Goal: Task Accomplishment & Management: Complete application form

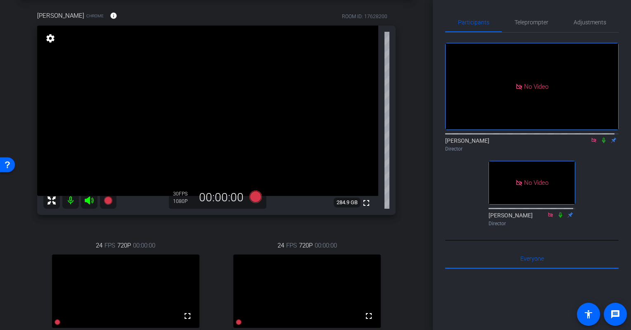
scroll to position [21, 0]
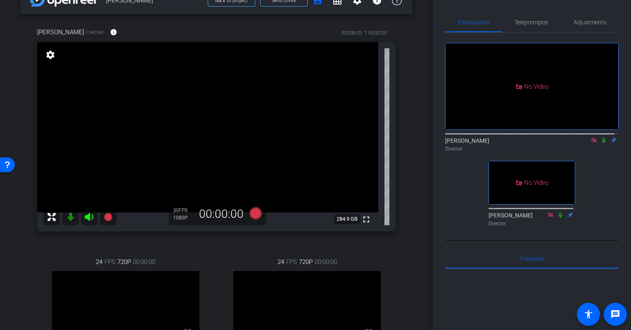
click at [601, 137] on icon at bounding box center [603, 140] width 7 height 6
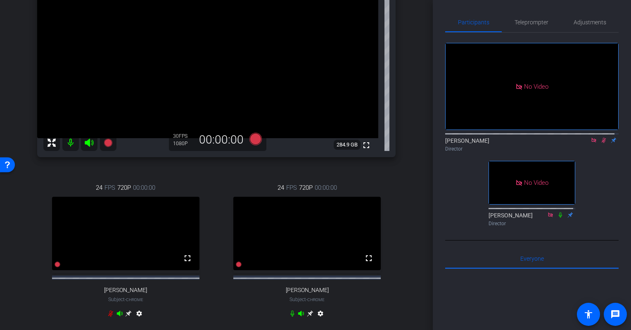
scroll to position [95, 0]
click at [387, 238] on div "24 FPS 720P 00:00:00 fullscreen Adam J Fleischhacker Subject - Chrome settings" at bounding box center [307, 252] width 177 height 165
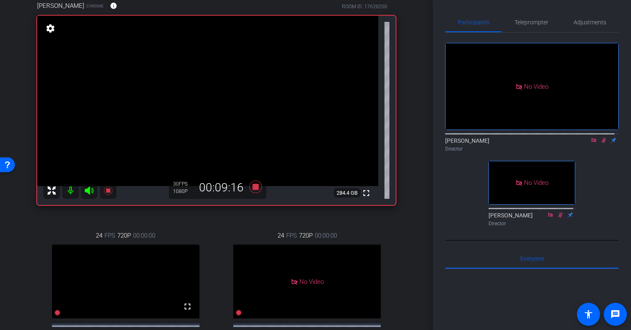
scroll to position [0, 0]
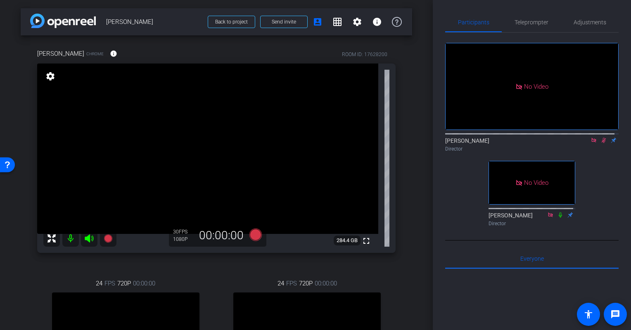
click at [601, 140] on icon at bounding box center [603, 140] width 5 height 5
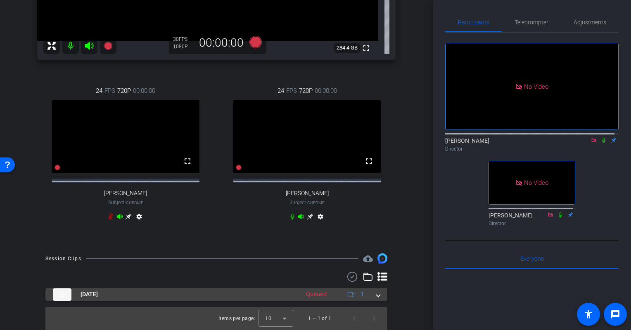
click at [376, 294] on span at bounding box center [377, 294] width 3 height 9
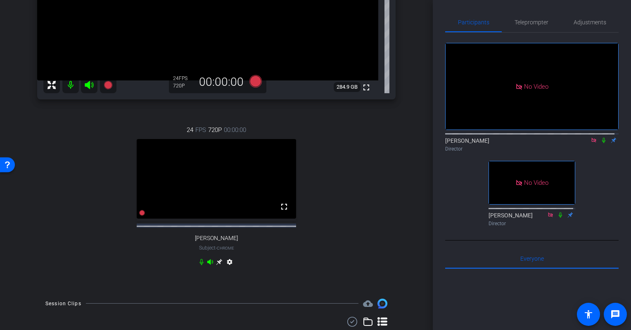
scroll to position [248, 0]
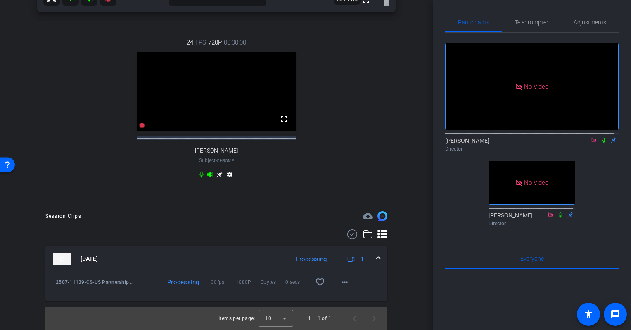
click at [374, 254] on mat-expansion-panel-header "Aug 18, 2025 Processing 1" at bounding box center [216, 259] width 342 height 26
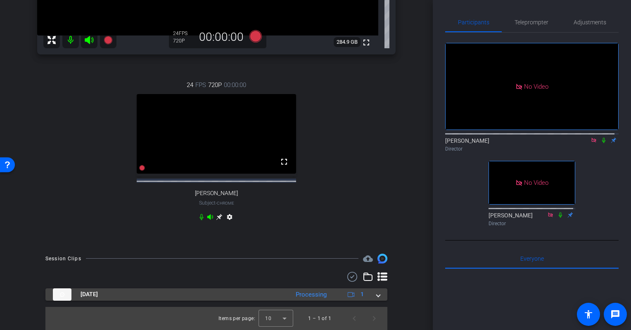
scroll to position [206, 0]
click at [371, 295] on div "Aug 18, 2025 Processing 1" at bounding box center [215, 295] width 324 height 12
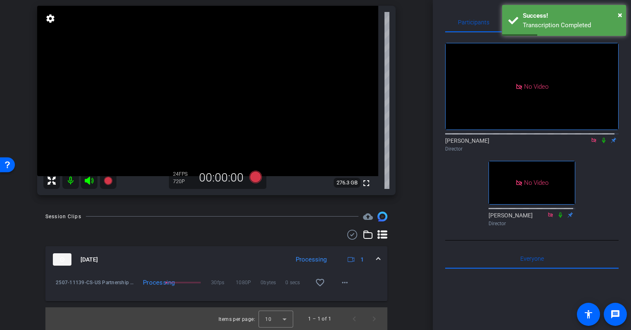
scroll to position [0, 0]
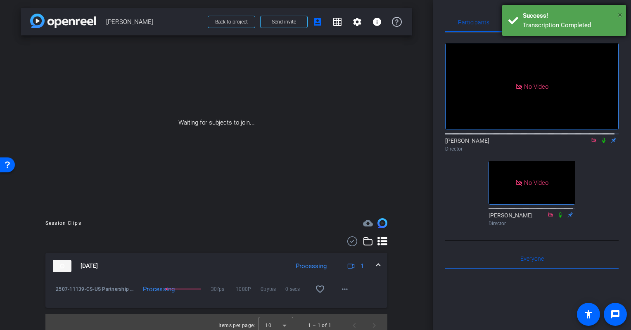
click at [621, 13] on span "×" at bounding box center [619, 15] width 5 height 10
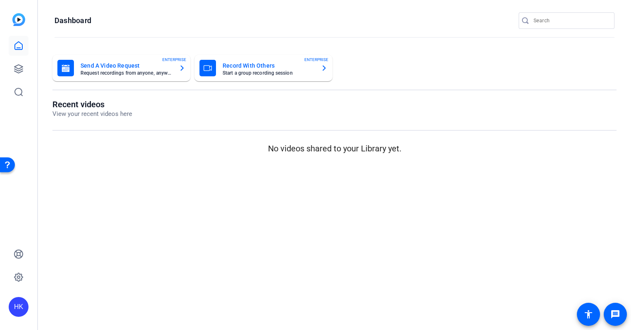
click at [245, 63] on mat-card-title "Record With Others" at bounding box center [268, 66] width 92 height 10
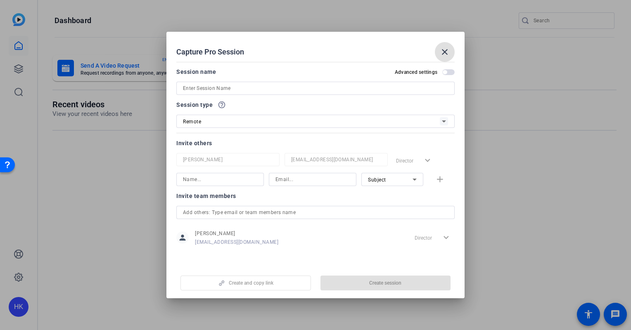
click at [444, 54] on mat-icon "close" at bounding box center [445, 52] width 10 height 10
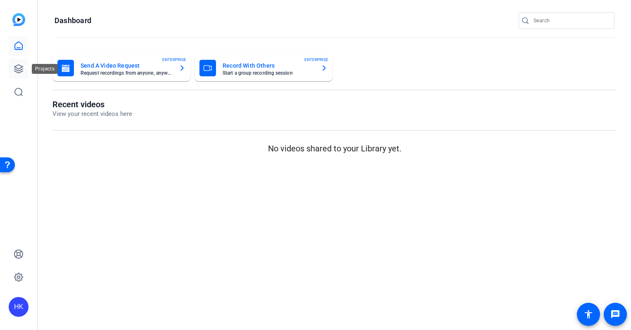
click at [15, 70] on icon at bounding box center [19, 69] width 10 height 10
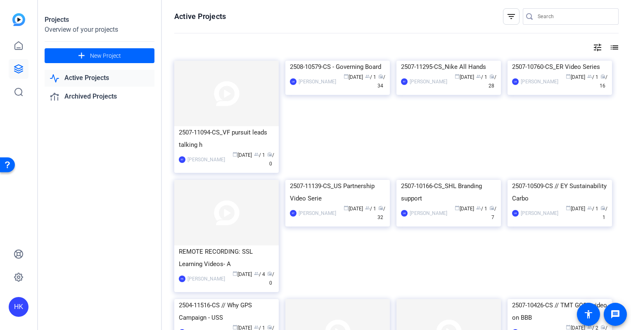
click at [550, 17] on input "Search" at bounding box center [574, 17] width 74 height 10
paste input "WhyGPS virtual videography"
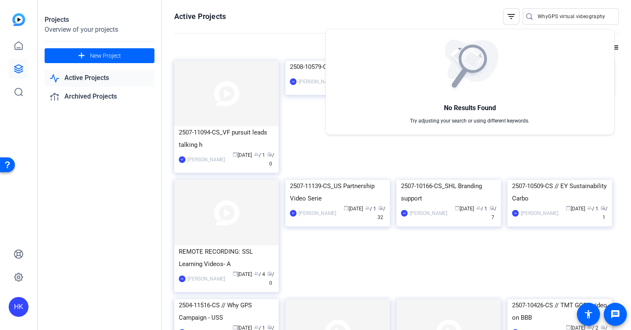
click at [601, 16] on div at bounding box center [315, 165] width 631 height 330
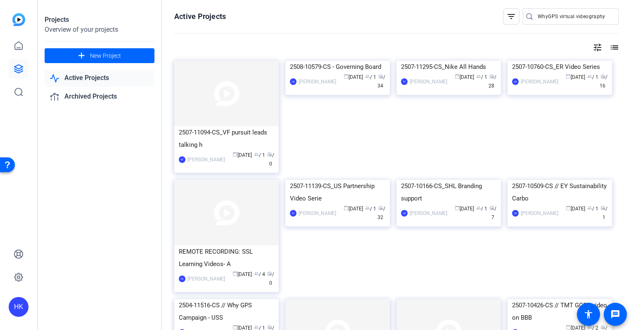
click at [601, 16] on input "WhyGPS virtual videography" at bounding box center [574, 17] width 74 height 10
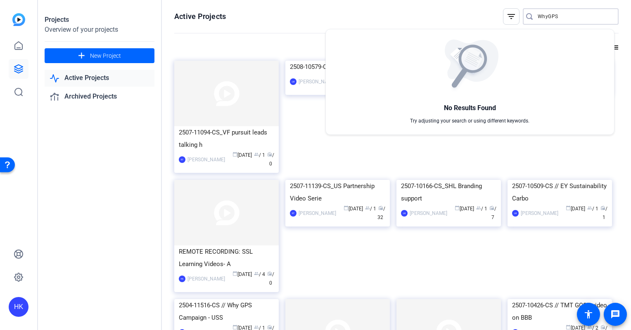
type input "WhyGPS"
click at [317, 23] on div at bounding box center [315, 165] width 631 height 330
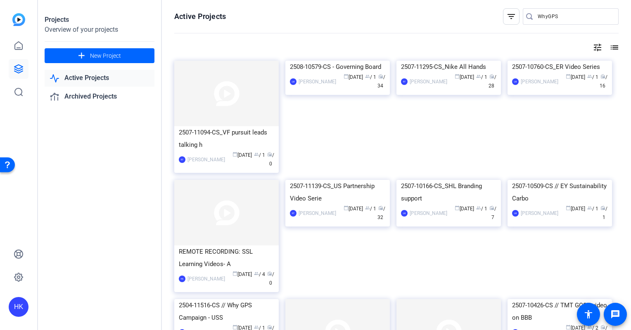
click at [94, 79] on link "Active Projects" at bounding box center [100, 78] width 110 height 17
click at [92, 76] on link "Active Projects" at bounding box center [100, 78] width 110 height 17
click at [21, 46] on icon at bounding box center [19, 46] width 10 height 10
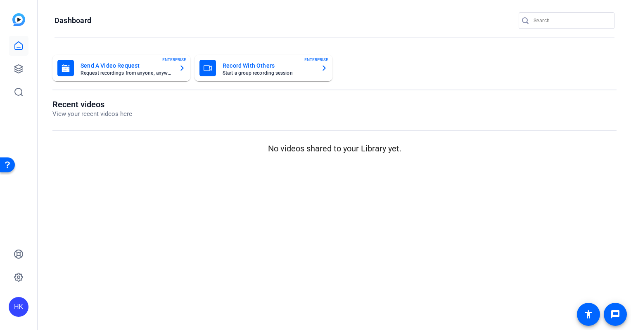
click at [260, 62] on mat-card-title "Record With Others" at bounding box center [268, 66] width 92 height 10
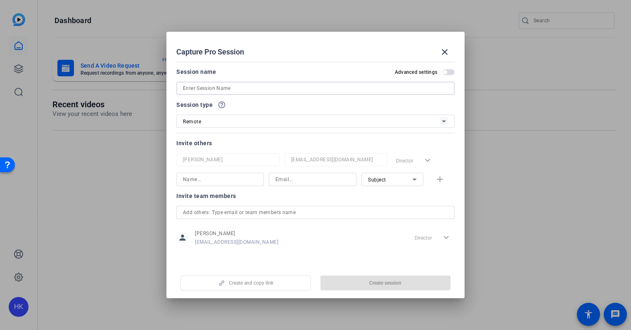
click at [244, 88] on input at bounding box center [315, 88] width 265 height 10
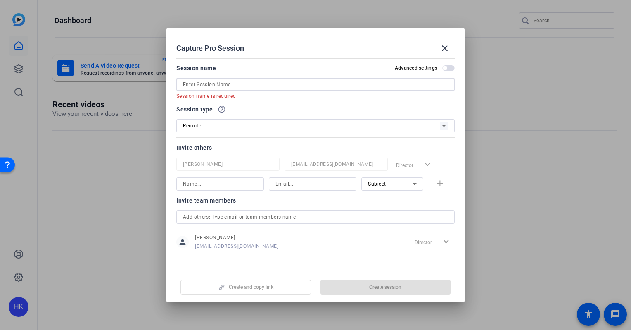
paste input "REMOTE RECORDING: WhyGPS virtual videography ([PERSON_NAME]) // 2504-11516-CS"
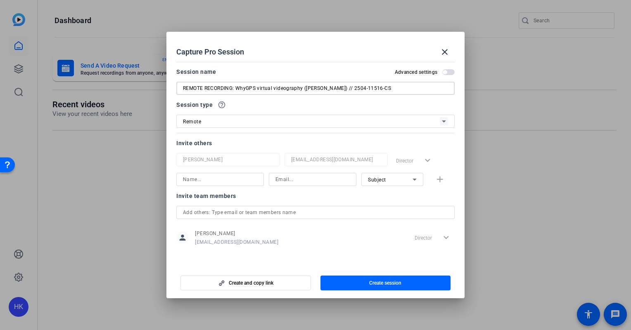
click at [338, 88] on input "REMOTE RECORDING: WhyGPS virtual videography ([PERSON_NAME]) // 2504-11516-CS" at bounding box center [315, 88] width 265 height 10
paste input "[PERSON_NAME]"
type input "REMOTE RECORDING: WhyGPS virtual videography ([PERSON_NAME]) // 2504-11516-CS"
click at [267, 143] on div "Invite others" at bounding box center [315, 143] width 278 height 10
click at [300, 213] on input "text" at bounding box center [315, 213] width 265 height 10
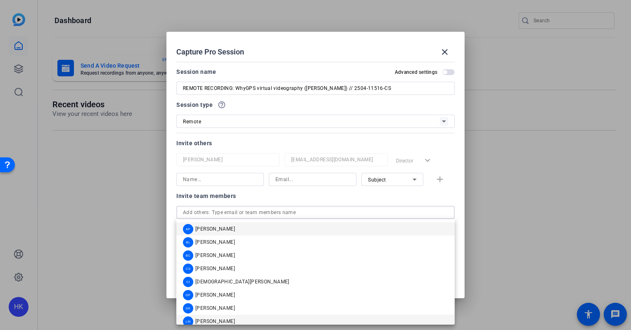
click at [222, 322] on span "[PERSON_NAME]" at bounding box center [215, 321] width 40 height 7
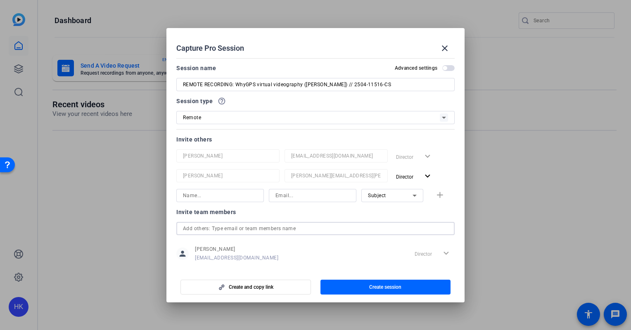
click at [234, 227] on input "text" at bounding box center [315, 229] width 265 height 10
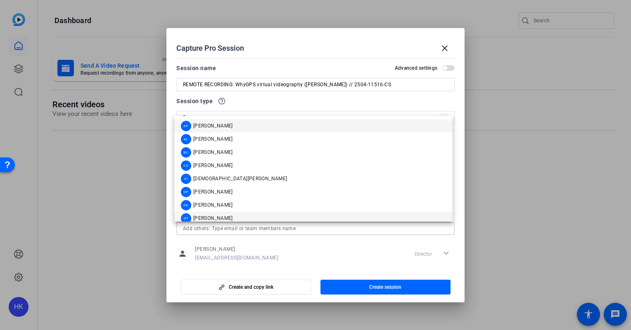
click at [214, 215] on span "[PERSON_NAME]" at bounding box center [213, 218] width 40 height 7
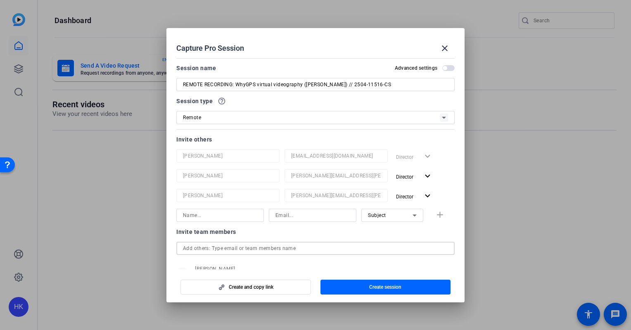
click at [215, 247] on input "text" at bounding box center [315, 249] width 265 height 10
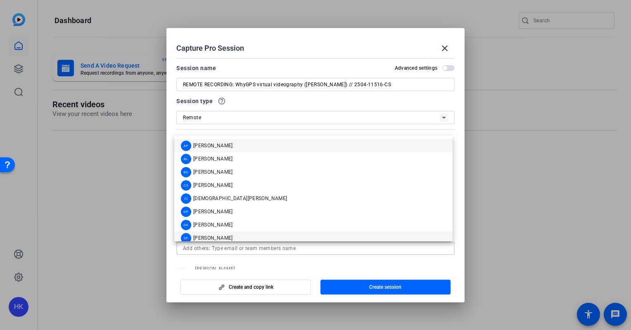
click at [213, 234] on div "SF [PERSON_NAME]" at bounding box center [207, 238] width 52 height 10
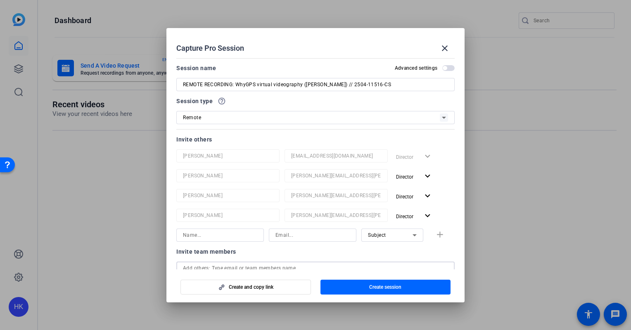
click at [222, 267] on input "text" at bounding box center [315, 268] width 265 height 10
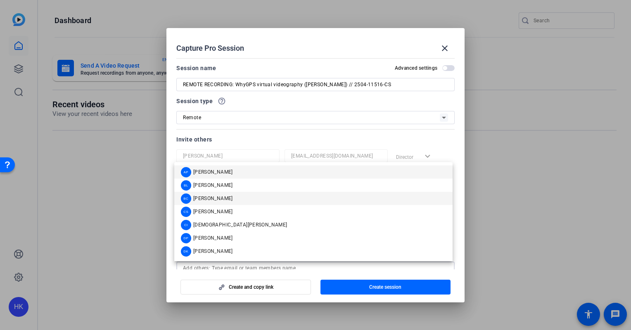
click at [208, 196] on span "[PERSON_NAME]" at bounding box center [213, 198] width 40 height 7
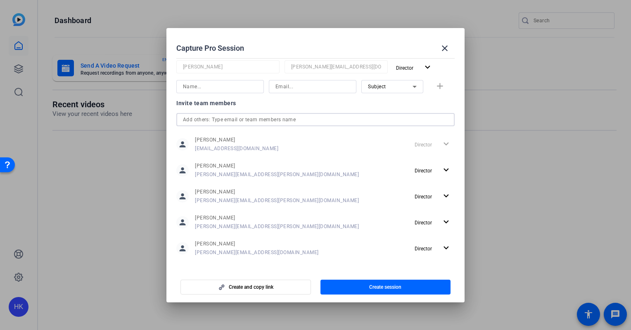
scroll to position [174, 0]
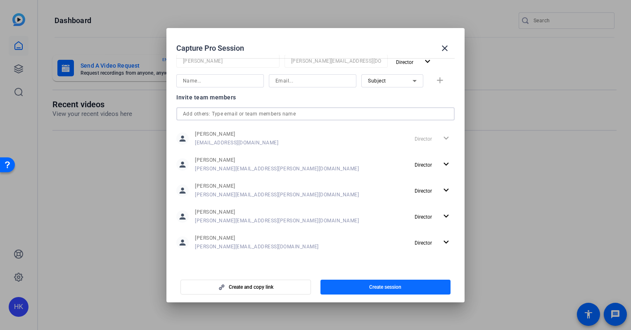
click at [371, 283] on span "button" at bounding box center [385, 287] width 130 height 20
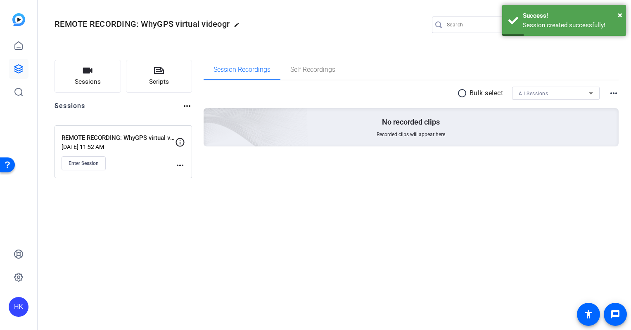
click at [177, 163] on mat-icon "more_horiz" at bounding box center [180, 166] width 10 height 10
click at [324, 220] on div at bounding box center [315, 165] width 631 height 330
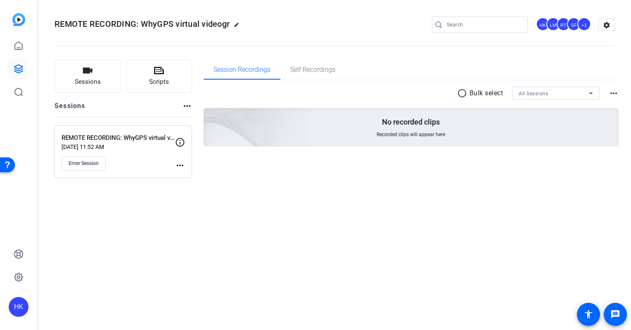
click at [185, 167] on div "REMOTE RECORDING: WhyGPS virtual videography ([PERSON_NAME]) // 2504-11516-CS […" at bounding box center [122, 151] width 137 height 53
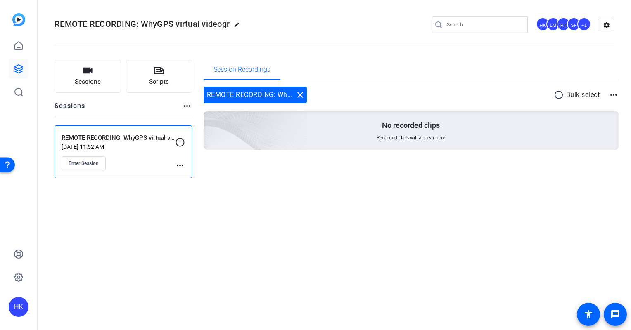
click at [180, 166] on mat-icon "more_horiz" at bounding box center [180, 166] width 10 height 10
click at [192, 175] on span "Edit Session" at bounding box center [201, 177] width 38 height 10
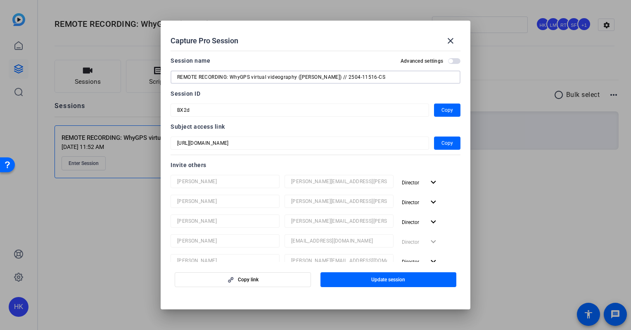
drag, startPoint x: 387, startPoint y: 81, endPoint x: 115, endPoint y: 41, distance: 274.9
click at [115, 41] on div "Capture Pro Session close Session name Advanced settings REMOTE RECORDING: WhyG…" at bounding box center [315, 165] width 631 height 330
click at [444, 141] on span "Copy" at bounding box center [447, 143] width 12 height 10
click at [441, 109] on span "Copy" at bounding box center [447, 110] width 12 height 10
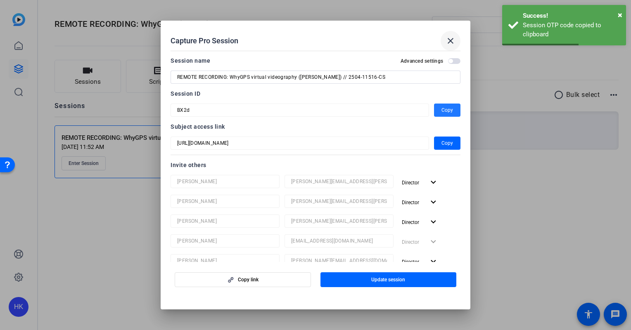
click at [452, 38] on mat-icon "close" at bounding box center [450, 41] width 10 height 10
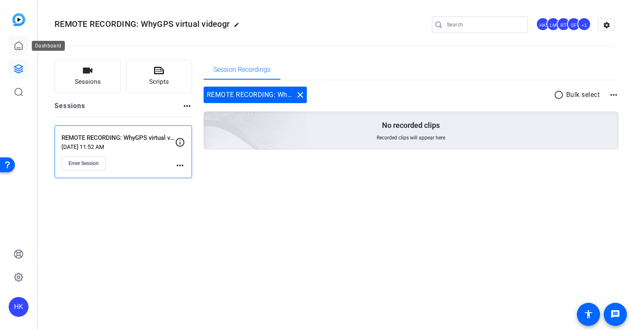
click at [20, 46] on icon at bounding box center [19, 46] width 10 height 10
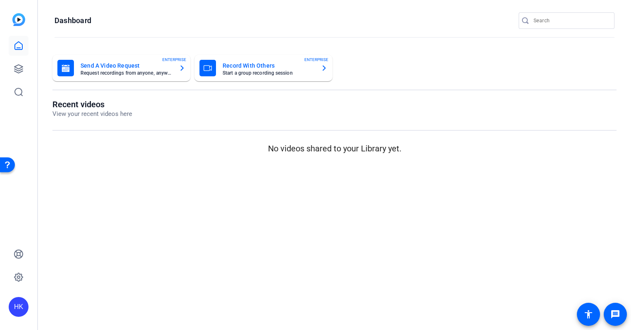
click at [237, 64] on mat-card-title "Record With Others" at bounding box center [268, 66] width 92 height 10
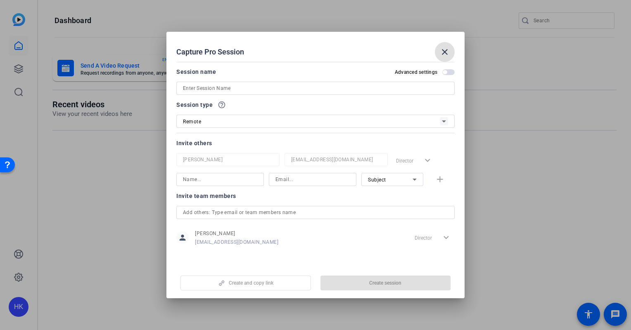
click at [218, 87] on input at bounding box center [315, 88] width 265 height 10
paste input "REMOTE RECORDING: WhyGPS virtual videography ([PERSON_NAME]) // 2504-11516-CS"
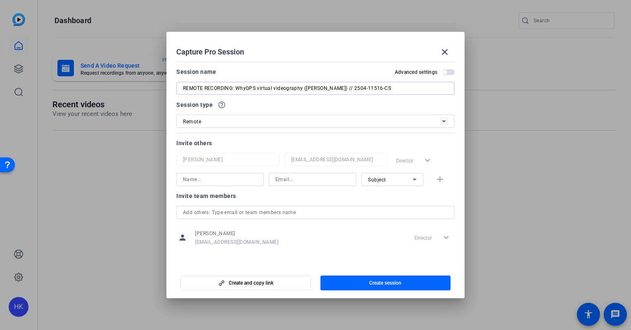
drag, startPoint x: 338, startPoint y: 89, endPoint x: 306, endPoint y: 90, distance: 32.6
click at [306, 90] on input "REMOTE RECORDING: WhyGPS virtual videography ([PERSON_NAME]) // 2504-11516-CS" at bounding box center [315, 88] width 265 height 10
paste input "[PERSON_NAME]"
type input "REMOTE RECORDING: WhyGPS virtual videography ([PERSON_NAME]) // 2504-11516-CS"
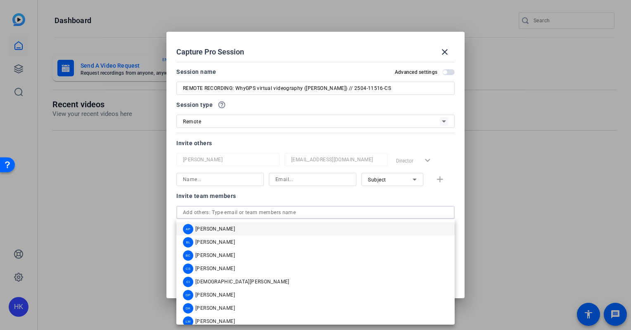
click at [251, 211] on input "text" at bounding box center [315, 213] width 265 height 10
click at [213, 322] on span "[PERSON_NAME]" at bounding box center [215, 321] width 40 height 7
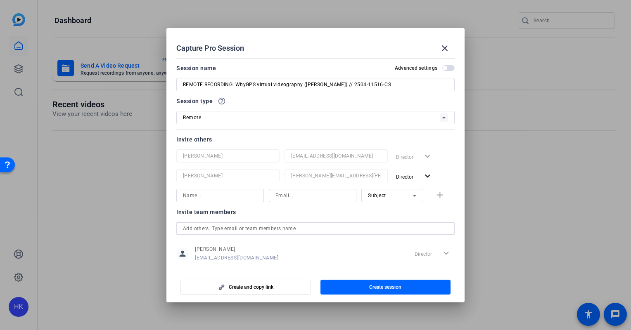
click at [231, 226] on input "text" at bounding box center [315, 229] width 265 height 10
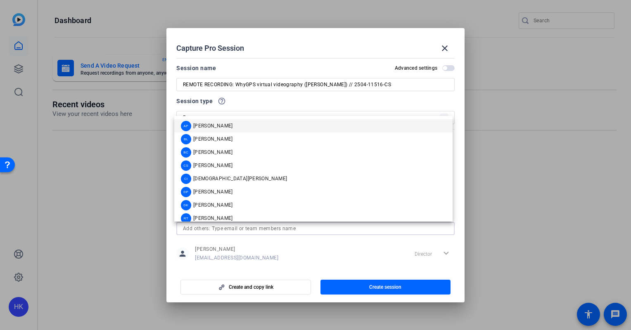
click at [207, 123] on span "[PERSON_NAME]" at bounding box center [213, 126] width 40 height 7
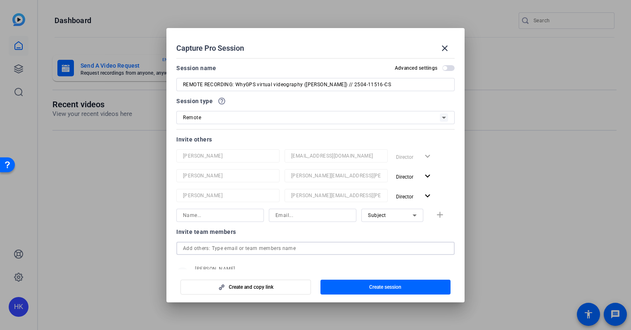
click at [212, 249] on input "text" at bounding box center [315, 249] width 265 height 10
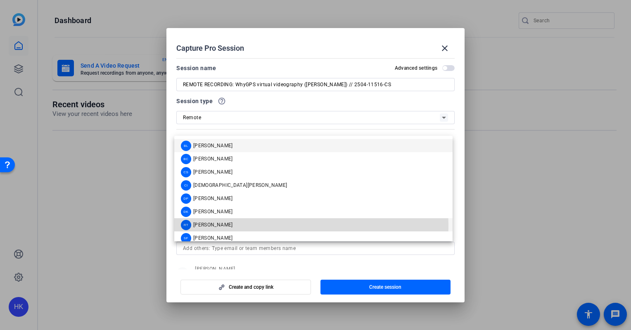
click at [209, 226] on span "[PERSON_NAME]" at bounding box center [213, 225] width 40 height 7
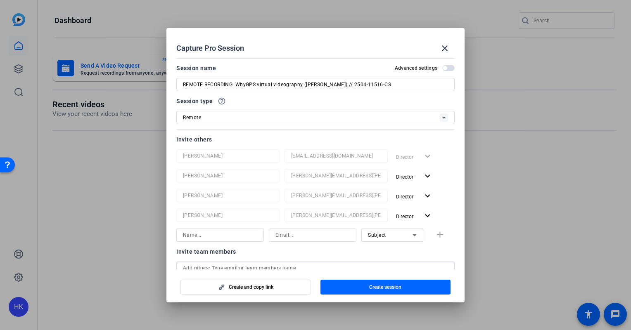
scroll to position [30, 0]
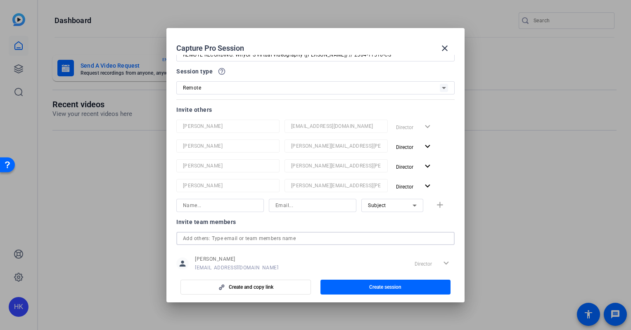
click at [253, 239] on input "text" at bounding box center [315, 239] width 265 height 10
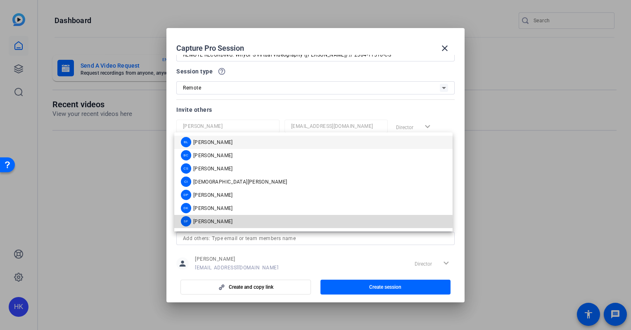
click at [225, 223] on span "[PERSON_NAME]" at bounding box center [213, 221] width 40 height 7
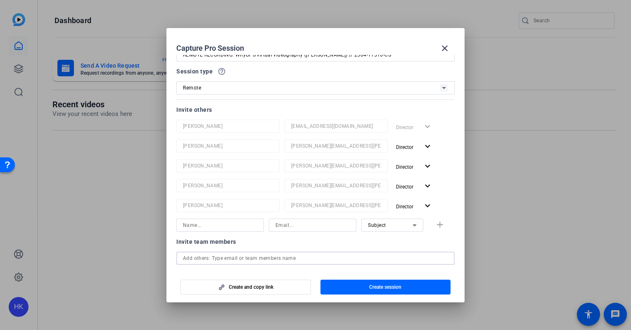
click at [213, 256] on input "text" at bounding box center [315, 258] width 265 height 10
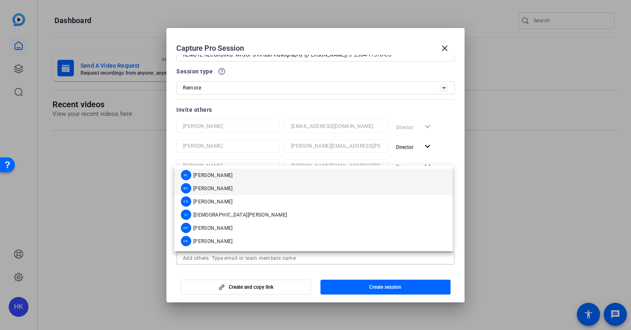
click at [206, 190] on span "[PERSON_NAME]" at bounding box center [213, 188] width 40 height 7
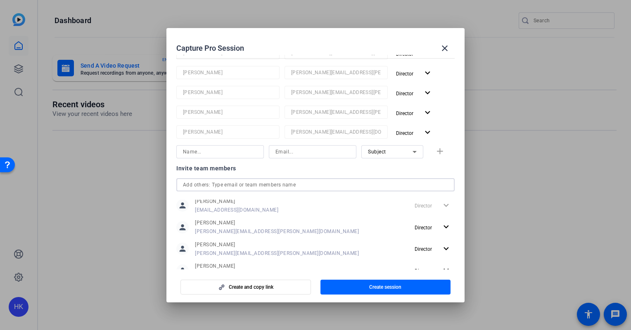
scroll to position [0, 0]
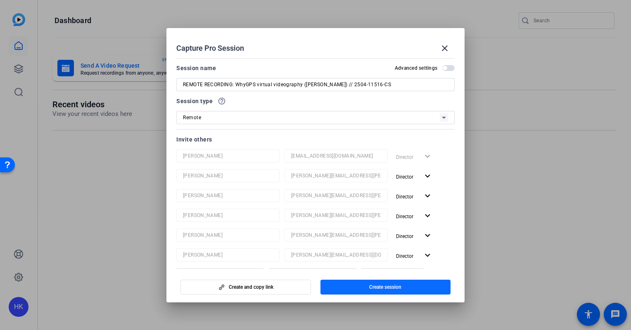
click at [378, 284] on span "Create session" at bounding box center [385, 287] width 32 height 7
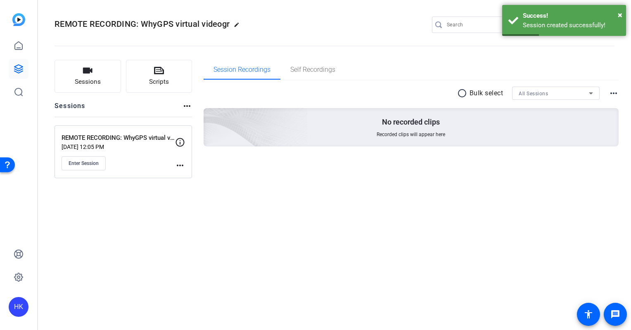
click at [179, 165] on mat-icon "more_horiz" at bounding box center [180, 166] width 10 height 10
click at [196, 176] on span "Edit Session" at bounding box center [201, 177] width 38 height 10
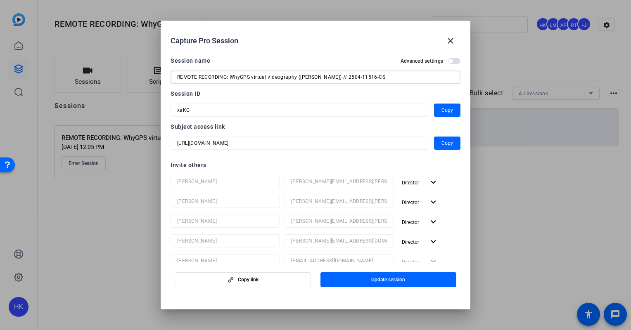
drag, startPoint x: 386, startPoint y: 79, endPoint x: 81, endPoint y: 59, distance: 306.1
click at [81, 59] on div "Capture Pro Session close Session name Advanced settings REMOTE RECORDING: WhyG…" at bounding box center [315, 165] width 631 height 330
click at [445, 143] on span "Copy" at bounding box center [447, 143] width 12 height 10
click at [441, 107] on span "Copy" at bounding box center [447, 110] width 12 height 10
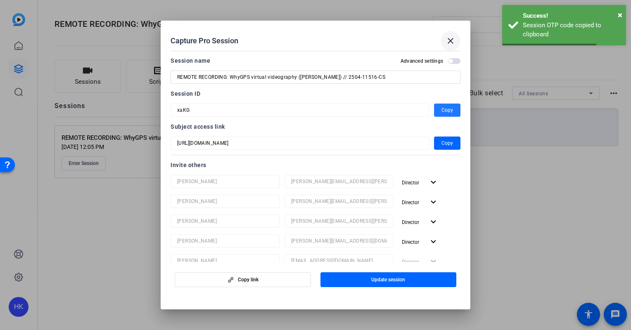
click at [446, 38] on mat-icon "close" at bounding box center [450, 41] width 10 height 10
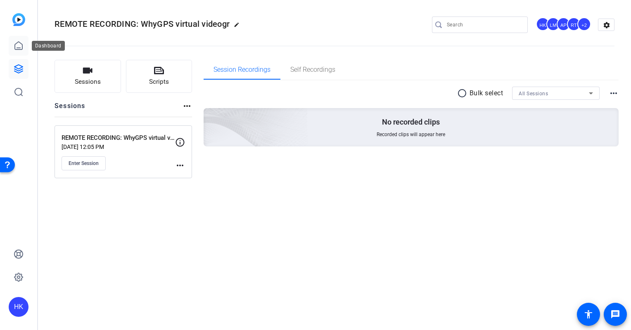
click at [15, 49] on icon at bounding box center [18, 46] width 7 height 8
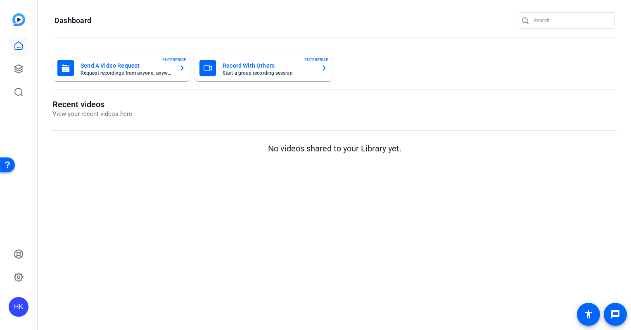
click at [248, 66] on mat-card-title "Record With Others" at bounding box center [268, 66] width 92 height 10
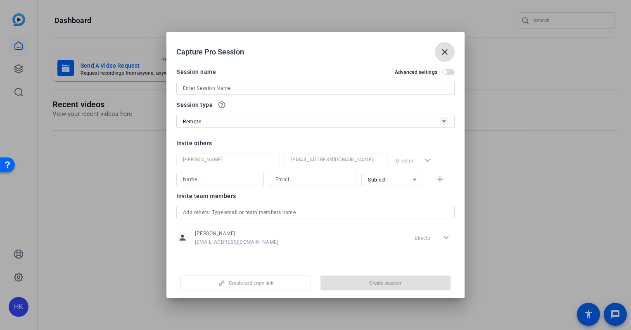
click at [235, 87] on input at bounding box center [315, 88] width 265 height 10
paste input "REMOTE RECORDING: WhyGPS virtual videography ([PERSON_NAME]) // 2504-11516-CS"
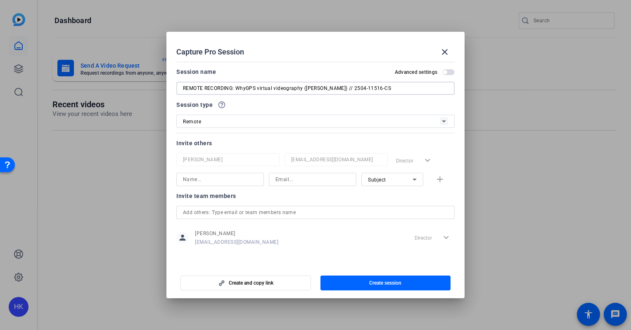
click at [338, 87] on input "REMOTE RECORDING: WhyGPS virtual videography ([PERSON_NAME]) // 2504-11516-CS" at bounding box center [315, 88] width 265 height 10
paste input "[PERSON_NAME]"
type input "REMOTE RECORDING: WhyGPS virtual videography ([PERSON_NAME]) // 2504-11516-CS"
click at [269, 216] on input "text" at bounding box center [315, 213] width 265 height 10
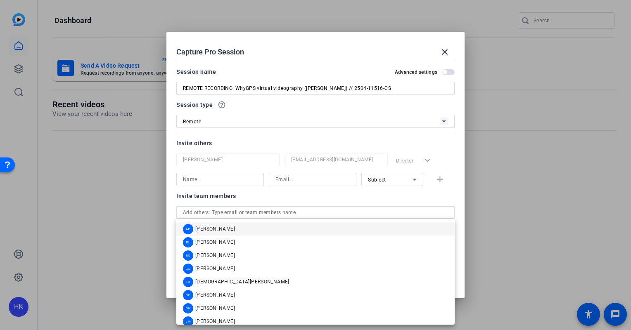
click at [221, 227] on span "[PERSON_NAME]" at bounding box center [215, 229] width 40 height 7
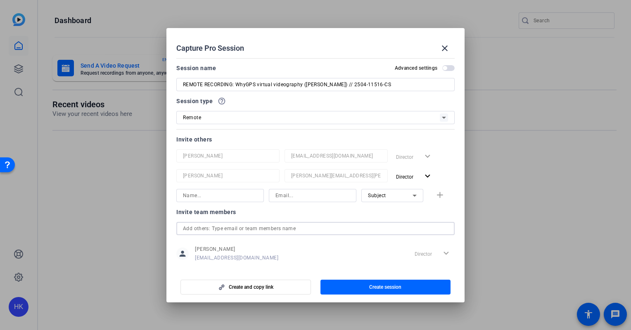
click at [220, 226] on input "text" at bounding box center [315, 229] width 265 height 10
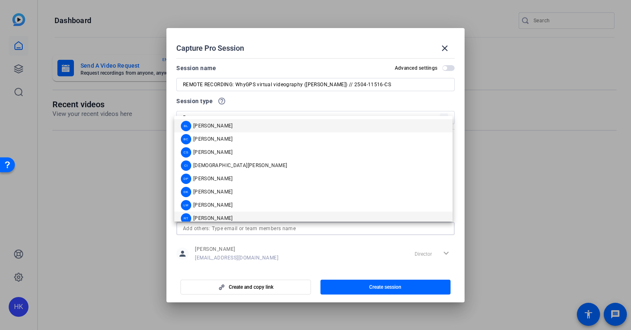
click at [210, 218] on span "[PERSON_NAME]" at bounding box center [213, 218] width 40 height 7
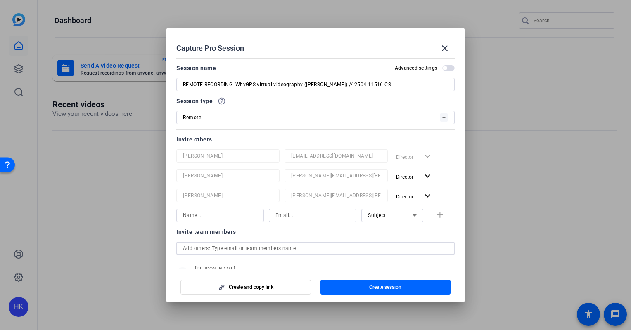
click at [224, 247] on input "text" at bounding box center [315, 249] width 265 height 10
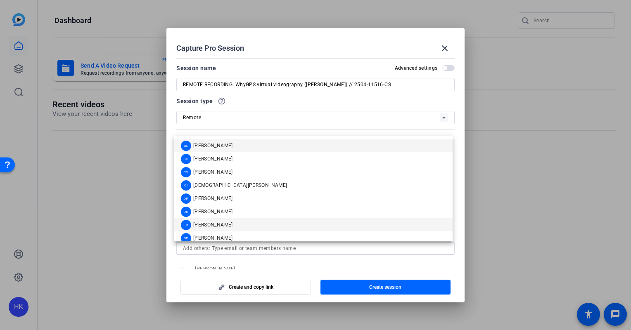
click at [207, 223] on span "[PERSON_NAME]" at bounding box center [213, 225] width 40 height 7
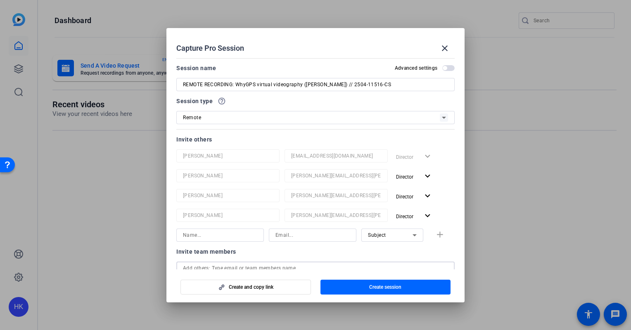
click at [227, 265] on input "text" at bounding box center [315, 268] width 265 height 10
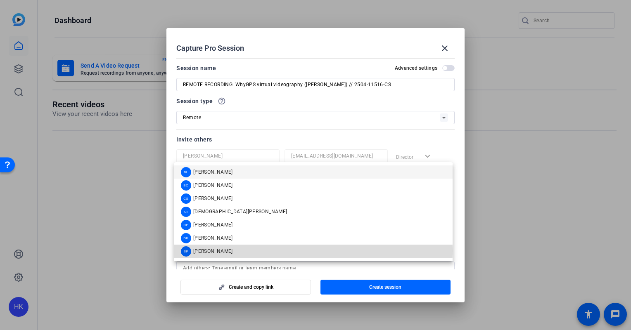
click at [211, 251] on span "[PERSON_NAME]" at bounding box center [213, 251] width 40 height 7
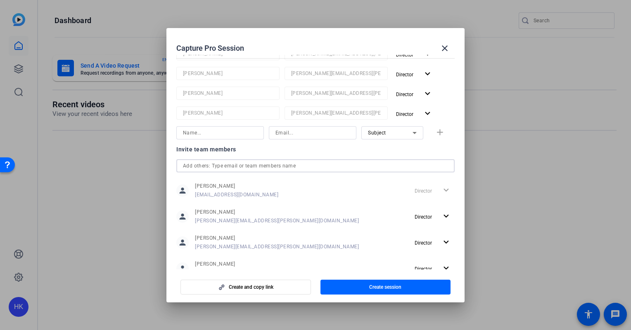
scroll to position [122, 0]
click at [246, 164] on input "text" at bounding box center [315, 166] width 265 height 10
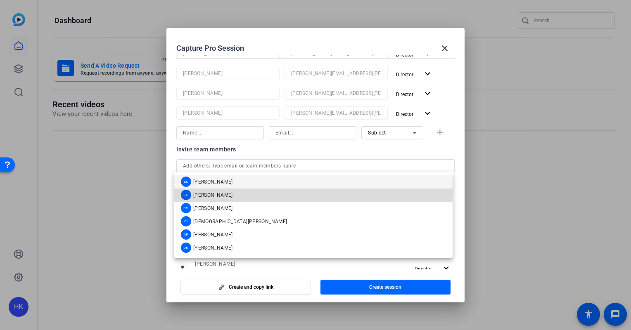
click at [222, 192] on span "[PERSON_NAME]" at bounding box center [213, 195] width 40 height 7
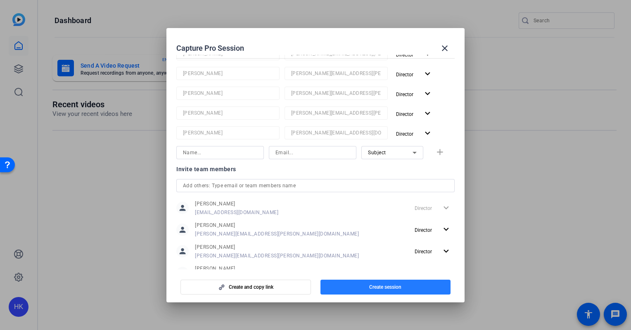
click at [393, 284] on span "Create session" at bounding box center [385, 287] width 32 height 7
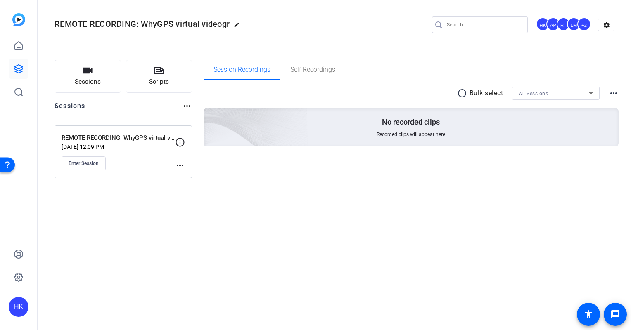
click at [182, 162] on mat-icon "more_horiz" at bounding box center [180, 166] width 10 height 10
click at [196, 177] on span "Edit Session" at bounding box center [201, 177] width 38 height 10
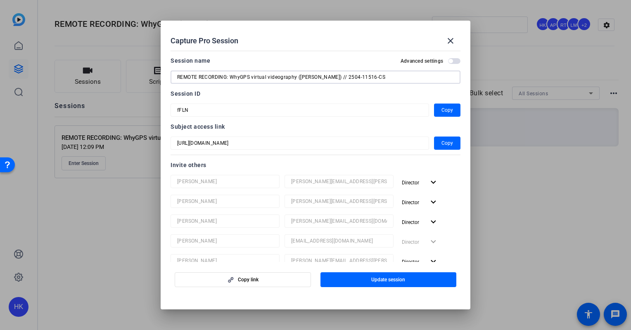
drag, startPoint x: 386, startPoint y: 76, endPoint x: 130, endPoint y: 75, distance: 255.9
click at [130, 75] on div "Capture Pro Session close Session name Advanced settings REMOTE RECORDING: WhyG…" at bounding box center [315, 165] width 631 height 330
click at [441, 144] on span "Copy" at bounding box center [447, 143] width 12 height 10
click at [441, 110] on span "Copy" at bounding box center [447, 110] width 12 height 10
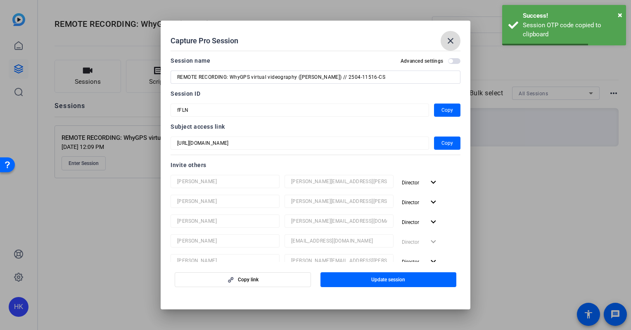
click at [454, 42] on mat-icon "close" at bounding box center [450, 41] width 10 height 10
